Goal: Task Accomplishment & Management: Manage account settings

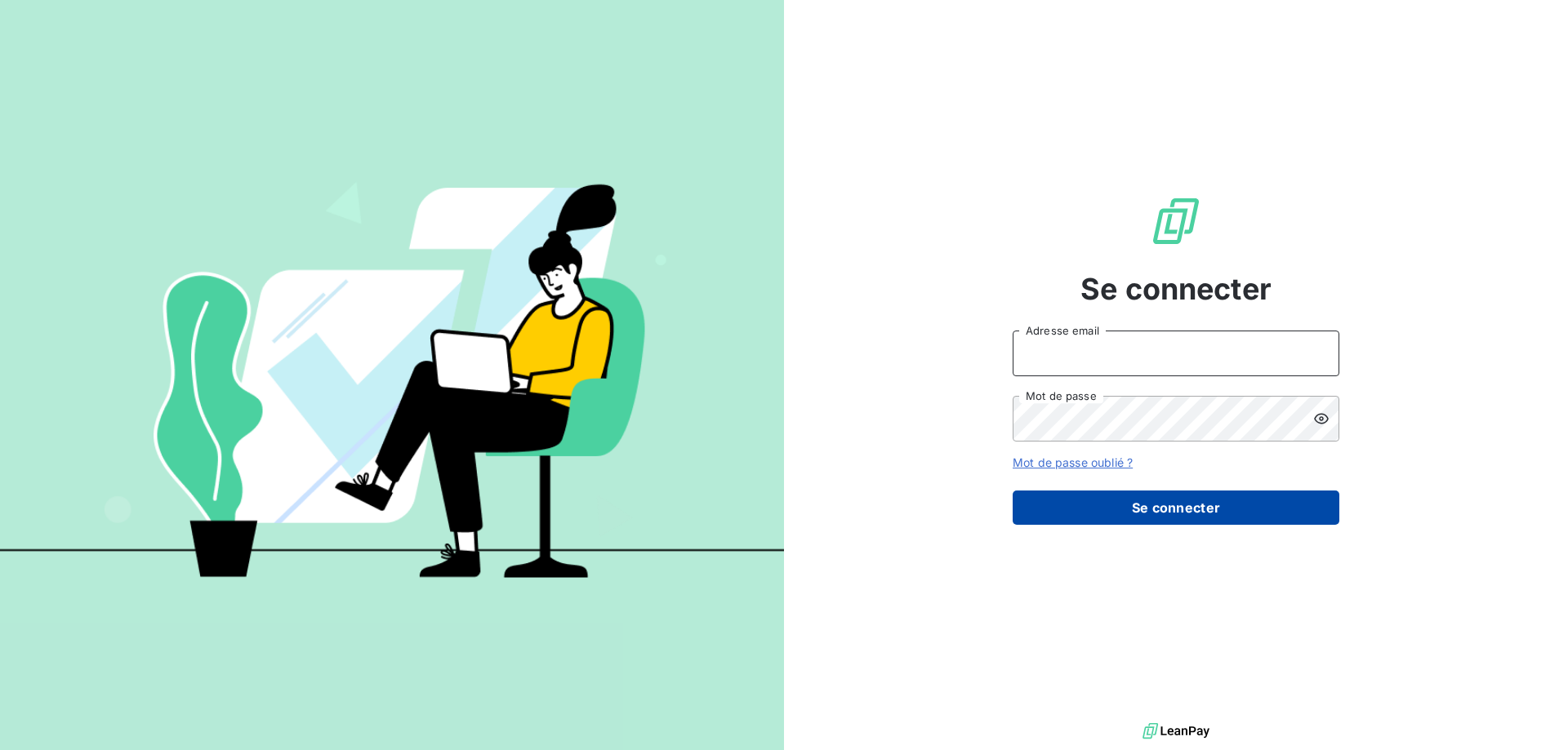
type input "[EMAIL_ADDRESS][DOMAIN_NAME]"
click at [1146, 519] on button "Se connecter" at bounding box center [1176, 508] width 326 height 34
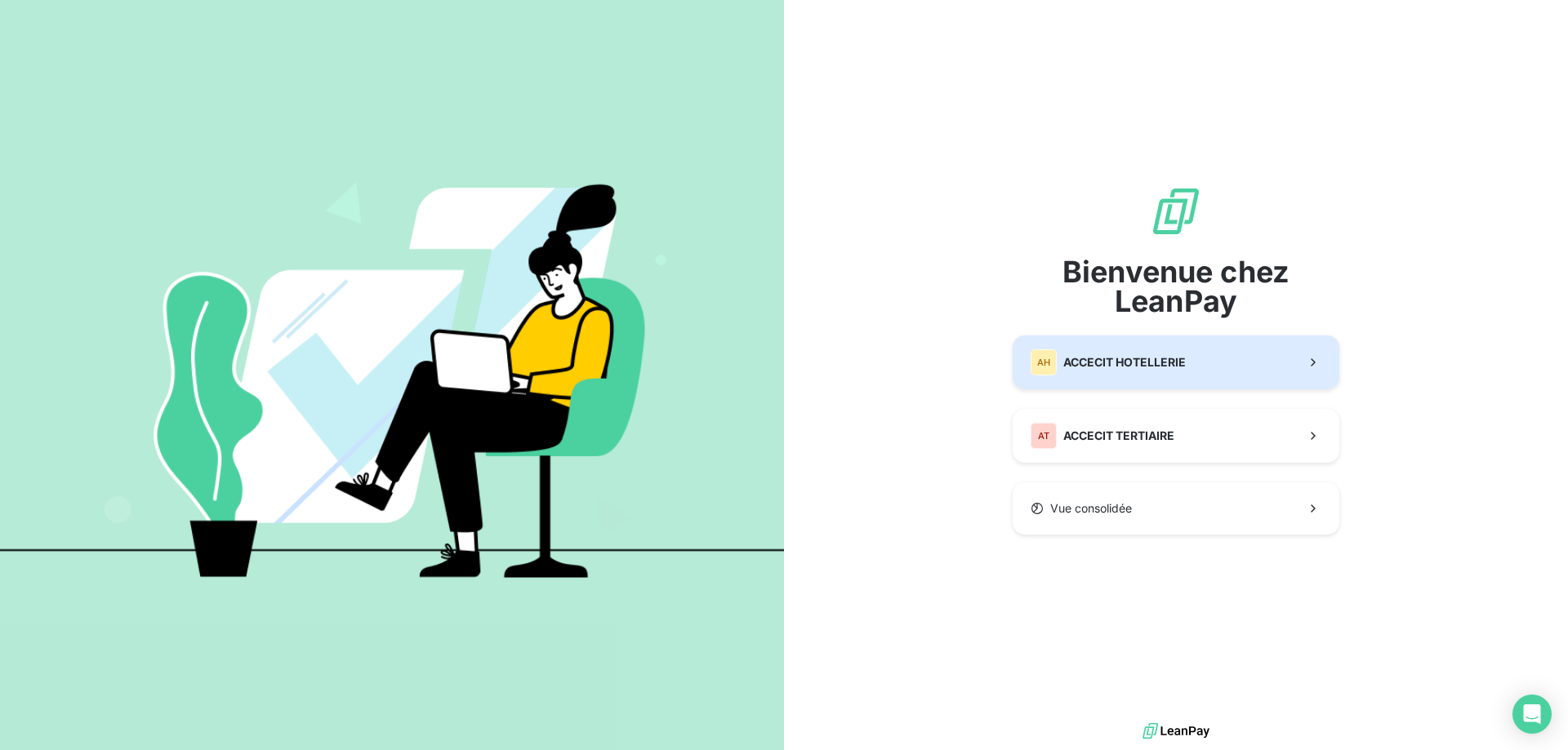
click at [1142, 366] on span "ACCECIT HOTELLERIE" at bounding box center [1125, 362] width 123 height 16
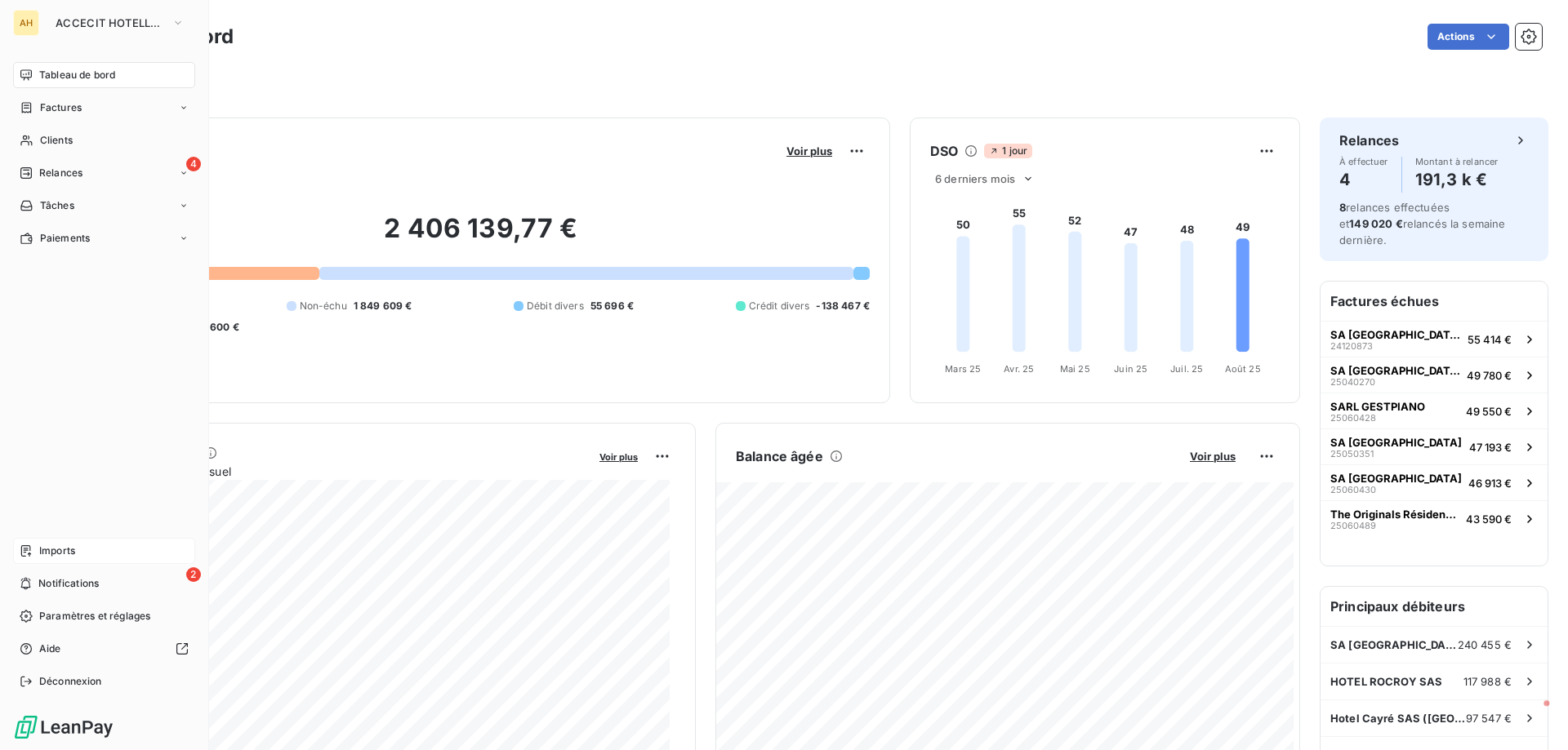
click at [35, 550] on div "Imports" at bounding box center [104, 550] width 182 height 26
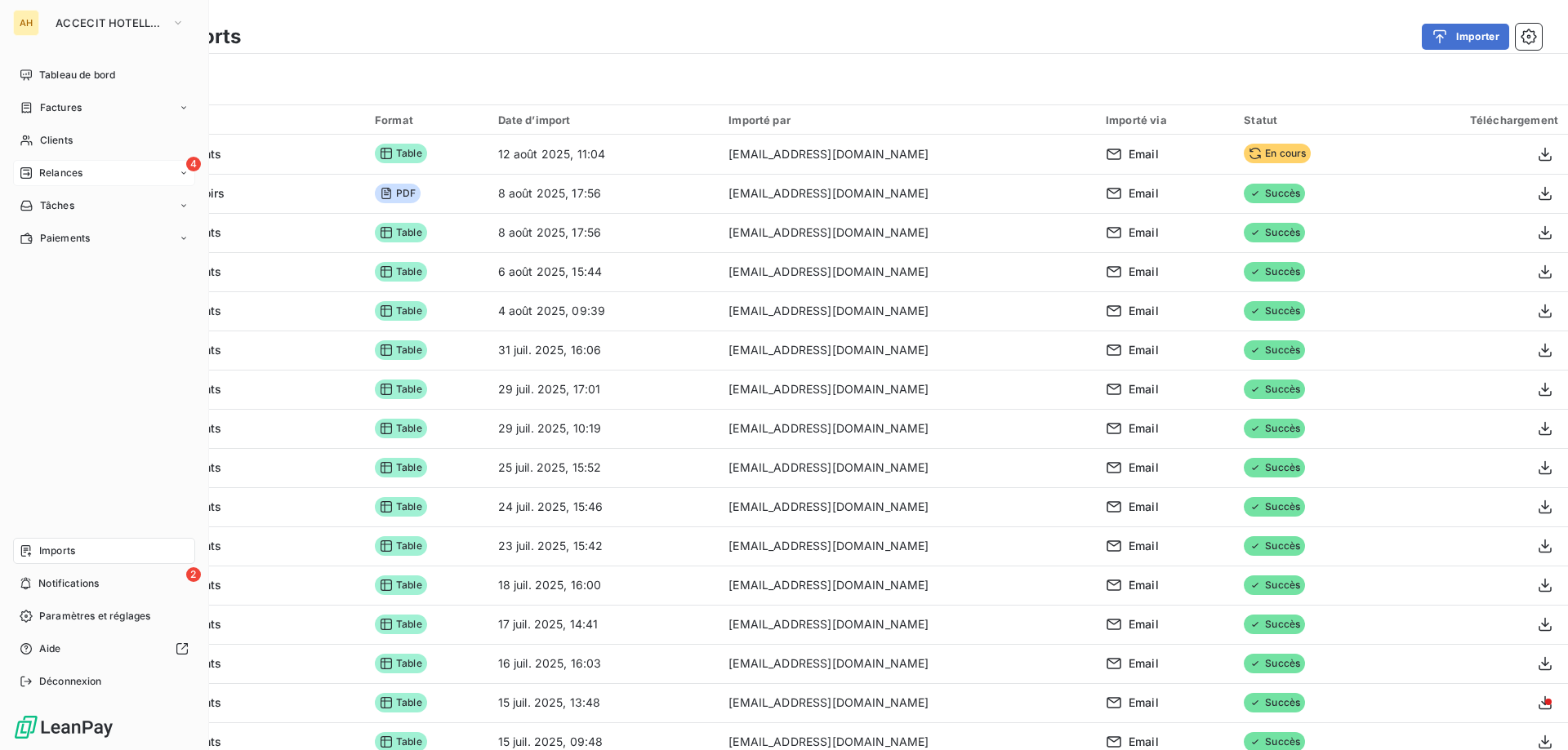
click at [76, 174] on span "Relances" at bounding box center [60, 172] width 43 height 14
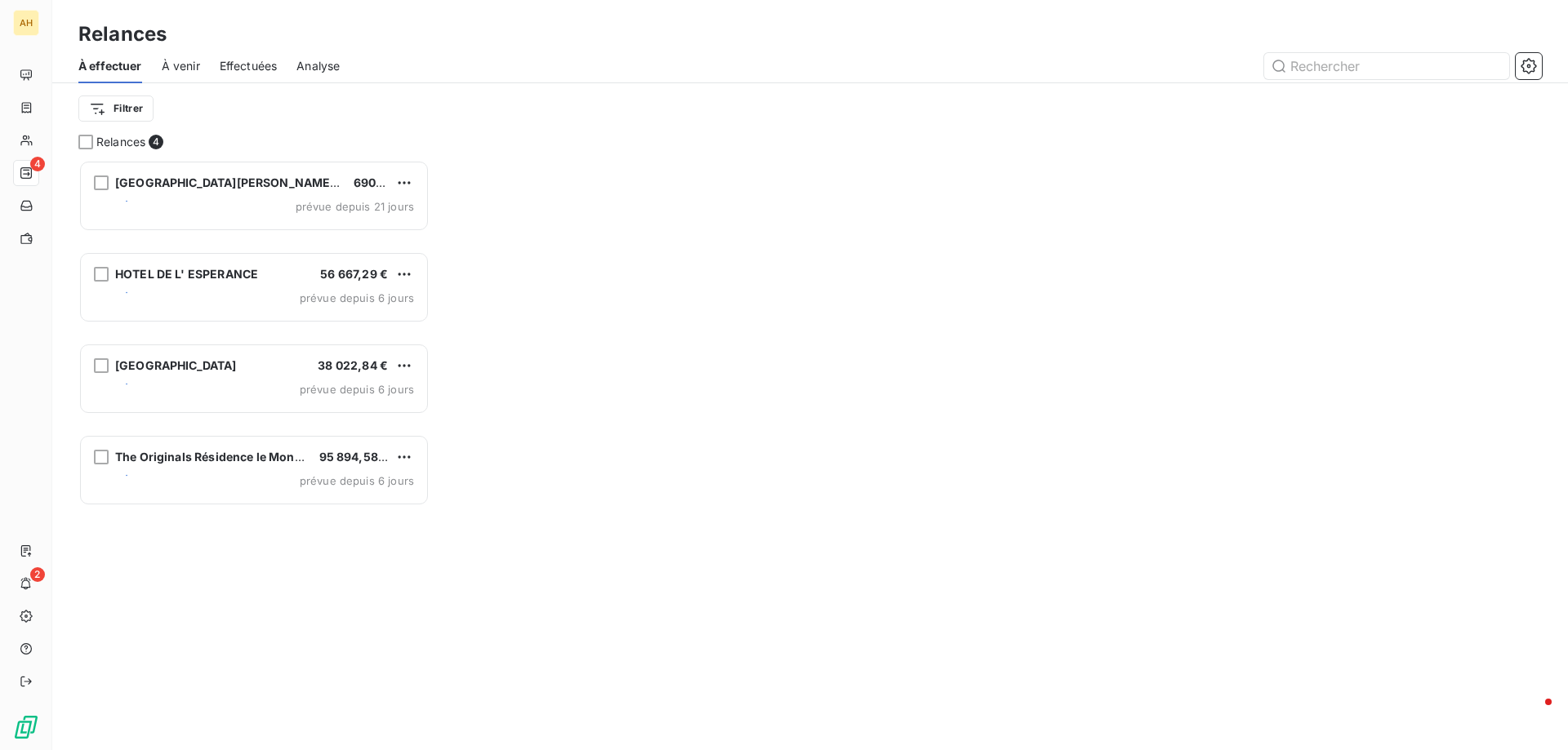
scroll to position [13, 13]
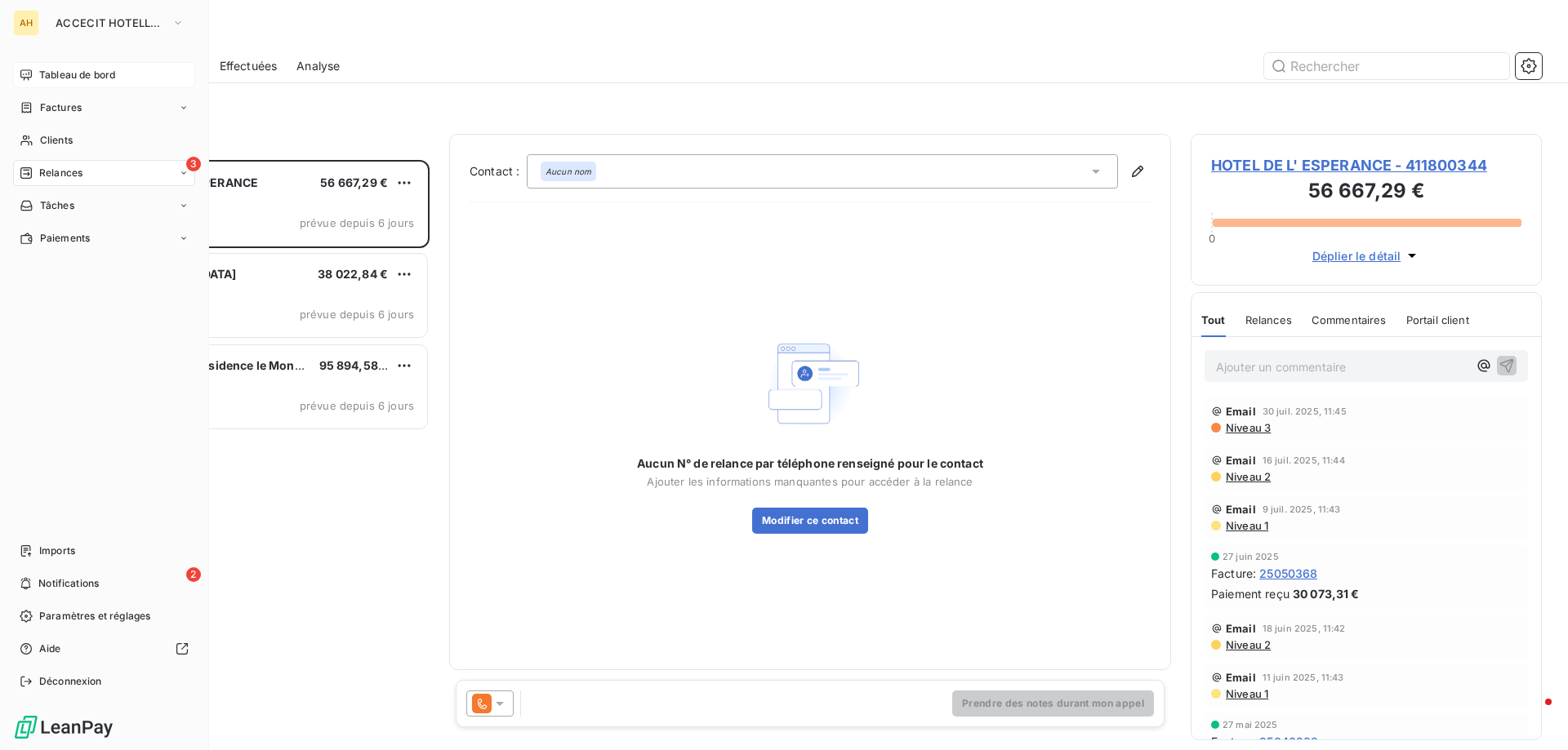
click at [66, 76] on span "Tableau de bord" at bounding box center [77, 75] width 76 height 14
